Goal: Transaction & Acquisition: Obtain resource

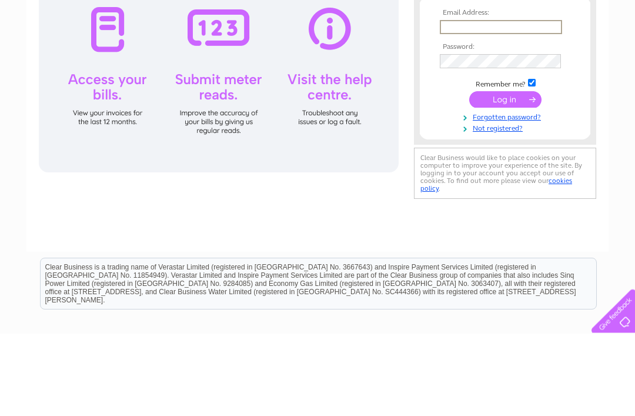
type input "ajm2507@hotmail.co.uk"
click at [505, 183] on input "submit" at bounding box center [505, 181] width 72 height 16
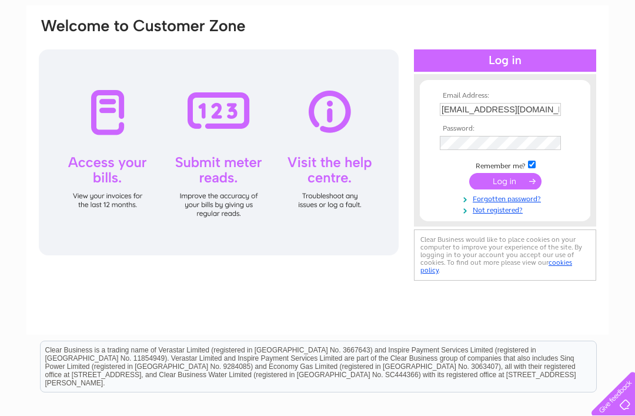
click at [514, 186] on input "submit" at bounding box center [505, 181] width 72 height 16
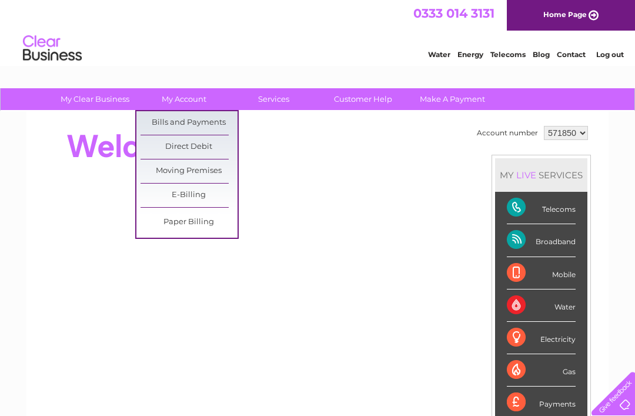
click at [203, 122] on link "Bills and Payments" at bounding box center [189, 123] width 97 height 24
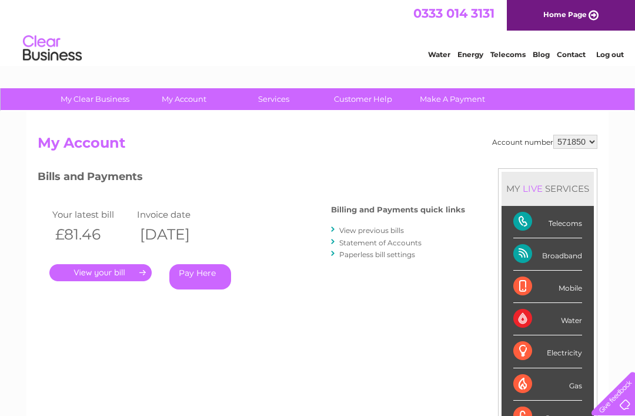
click at [392, 231] on link "View previous bills" at bounding box center [371, 230] width 65 height 9
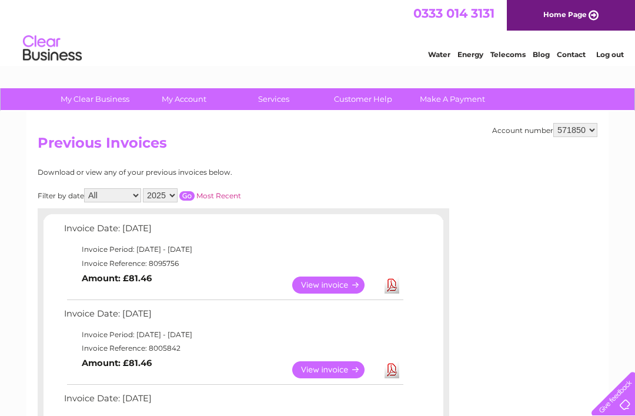
click at [584, 135] on select "571850 940206" at bounding box center [575, 130] width 44 height 14
select select "940206"
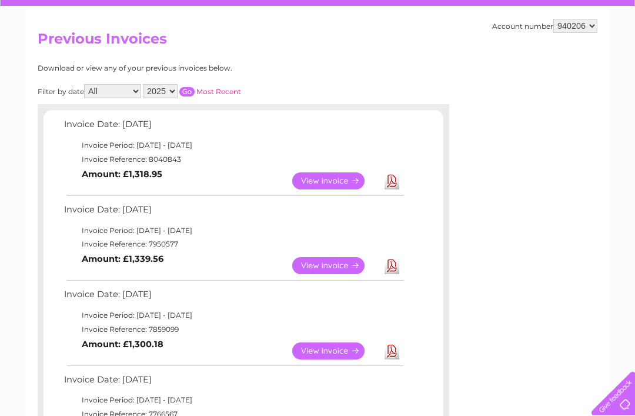
scroll to position [105, 0]
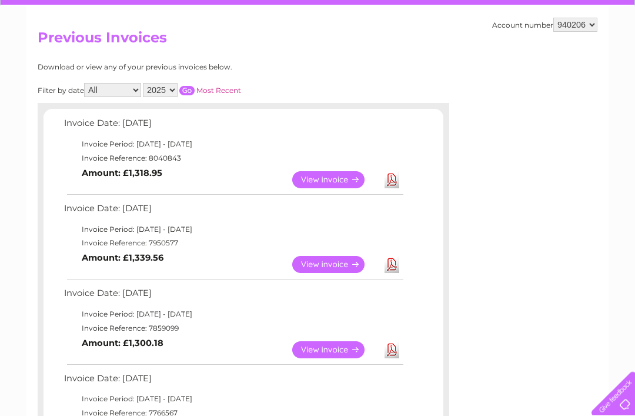
click at [396, 265] on link "Download" at bounding box center [392, 264] width 15 height 17
